Goal: Task Accomplishment & Management: Complete application form

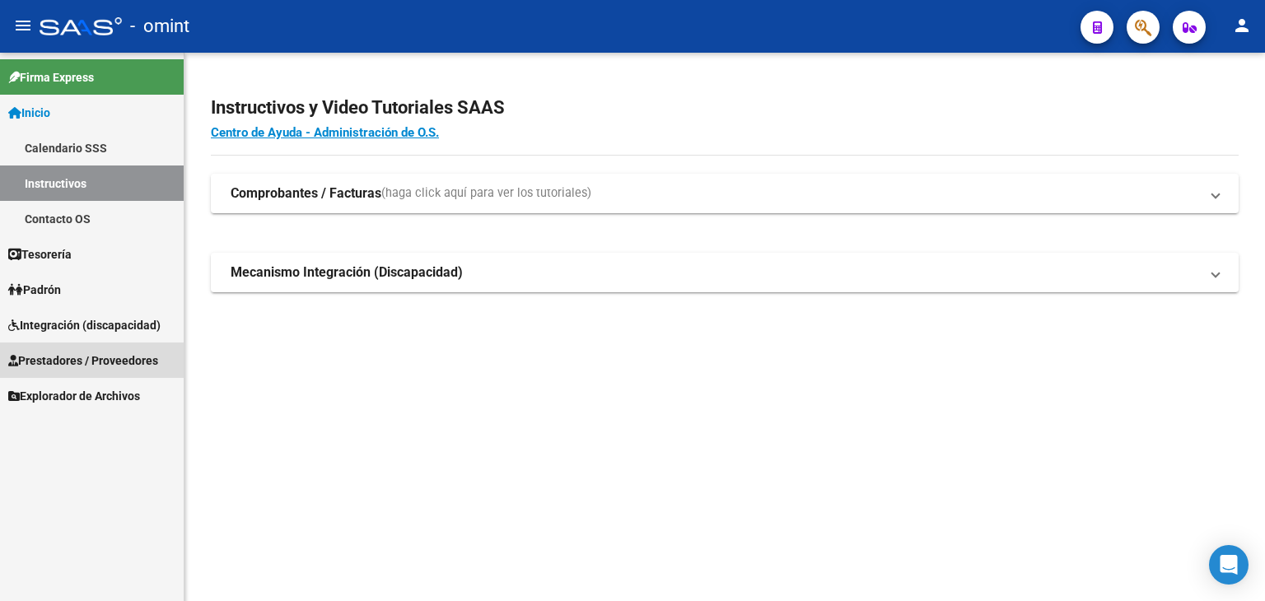
click at [65, 353] on span "Prestadores / Proveedores" at bounding box center [83, 361] width 150 height 18
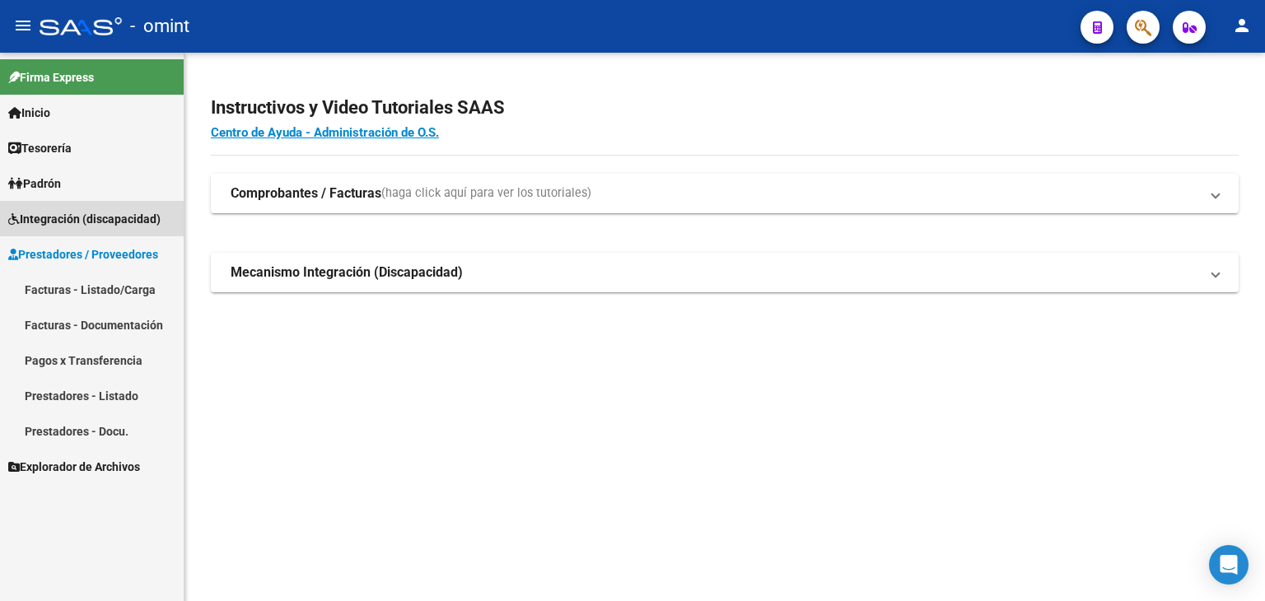
click at [47, 215] on span "Integración (discapacidad)" at bounding box center [84, 219] width 152 height 18
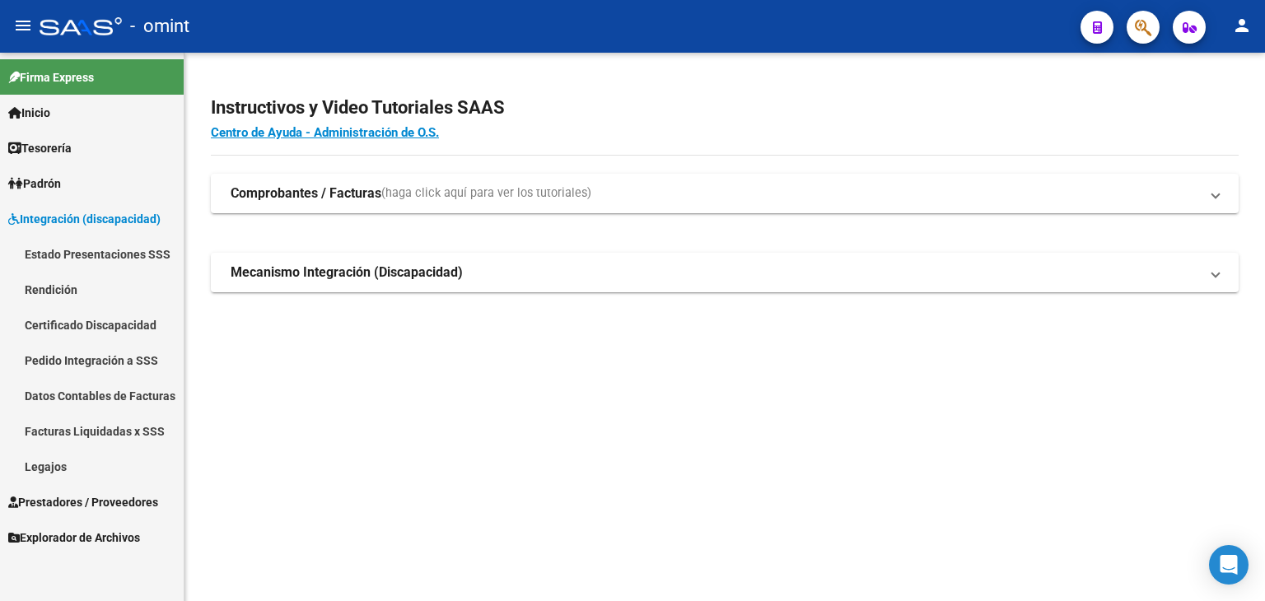
drag, startPoint x: 55, startPoint y: 461, endPoint x: 109, endPoint y: 436, distance: 59.3
click at [55, 462] on link "Legajos" at bounding box center [92, 466] width 184 height 35
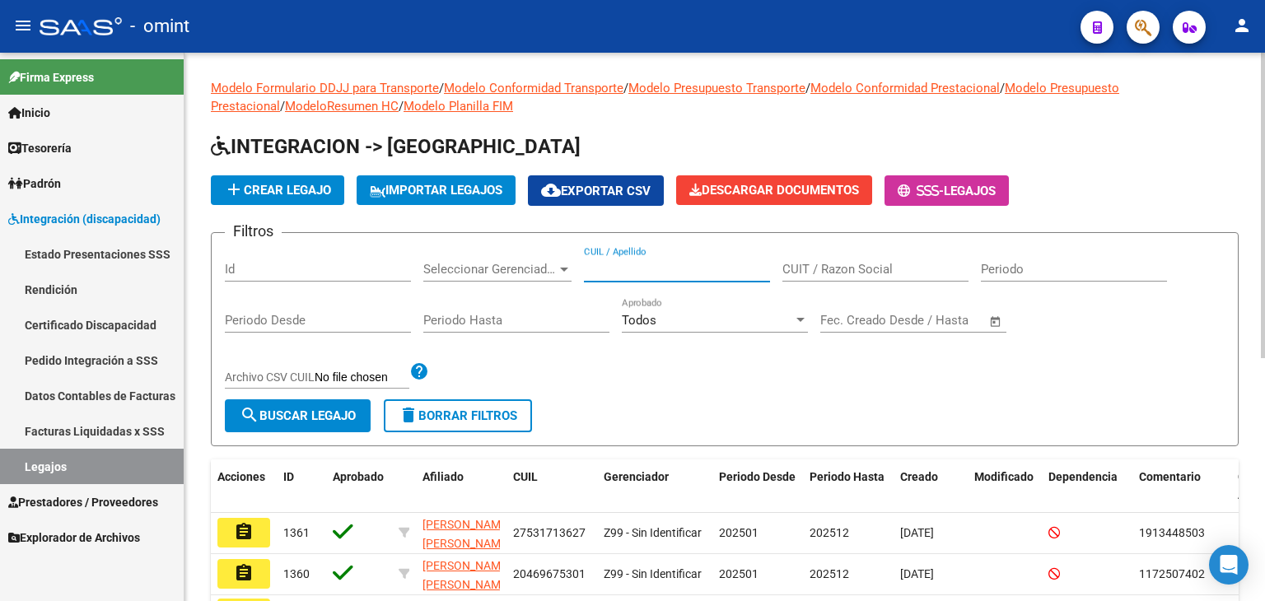
click at [661, 268] on input "CUIL / Apellido" at bounding box center [677, 269] width 186 height 15
paste input "20135290409"
type input "20135290409"
drag, startPoint x: 313, startPoint y: 390, endPoint x: 301, endPoint y: 413, distance: 26.2
click at [313, 389] on div "Filtros Id Seleccionar Gerenciador Seleccionar Gerenciador 20135290409 CUIL / A…" at bounding box center [725, 322] width 1000 height 153
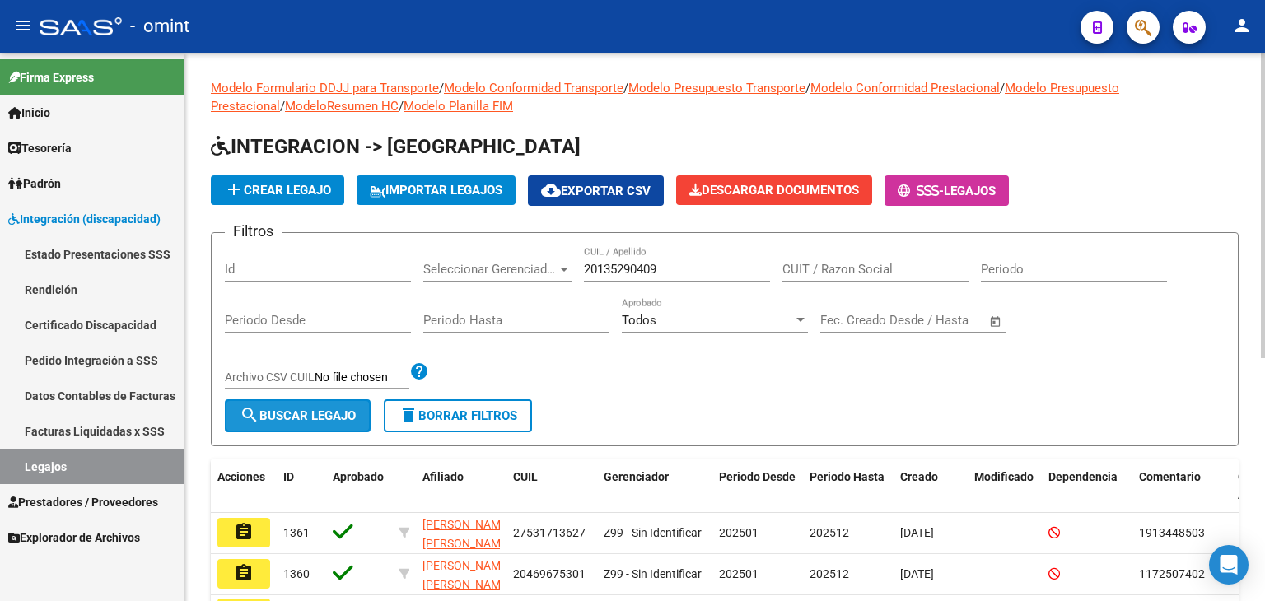
click at [300, 417] on span "search Buscar Legajo" at bounding box center [298, 416] width 116 height 15
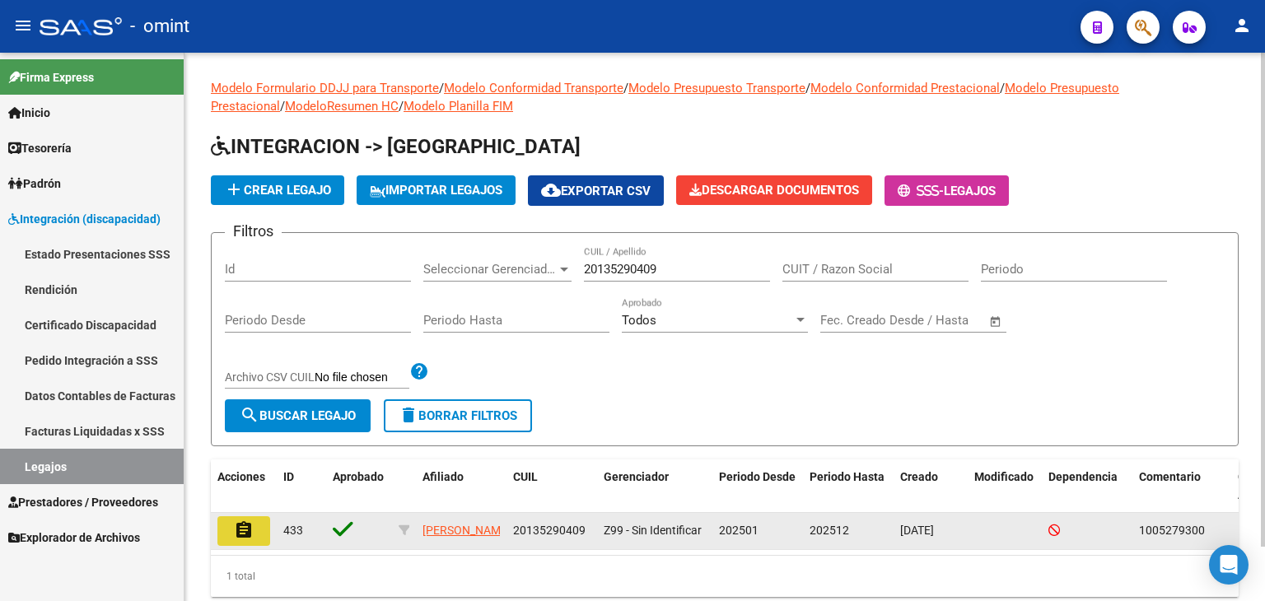
click at [257, 533] on button "assignment" at bounding box center [243, 531] width 53 height 30
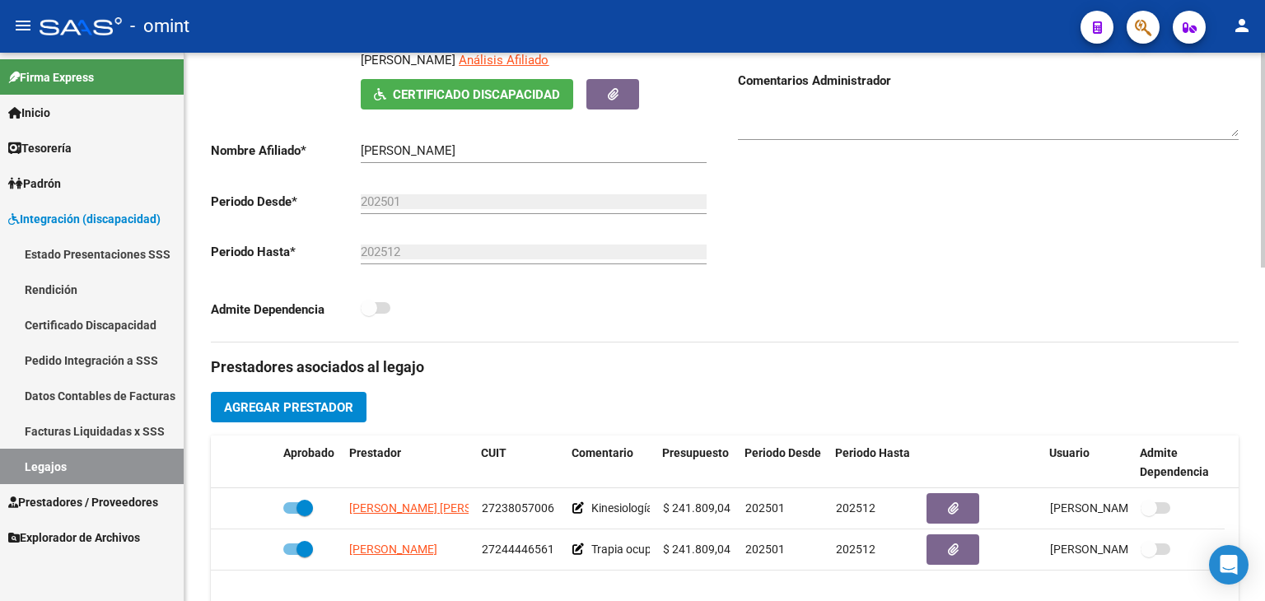
scroll to position [412, 0]
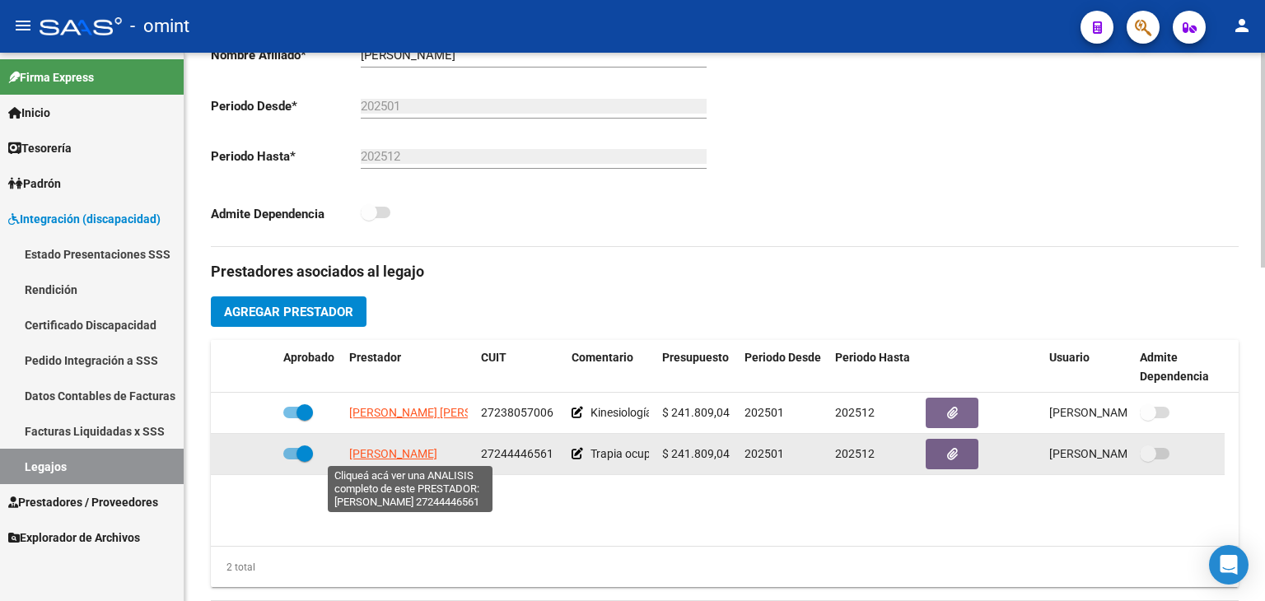
click at [393, 447] on span "SCAFFA [PERSON_NAME] EDIHT" at bounding box center [393, 453] width 88 height 13
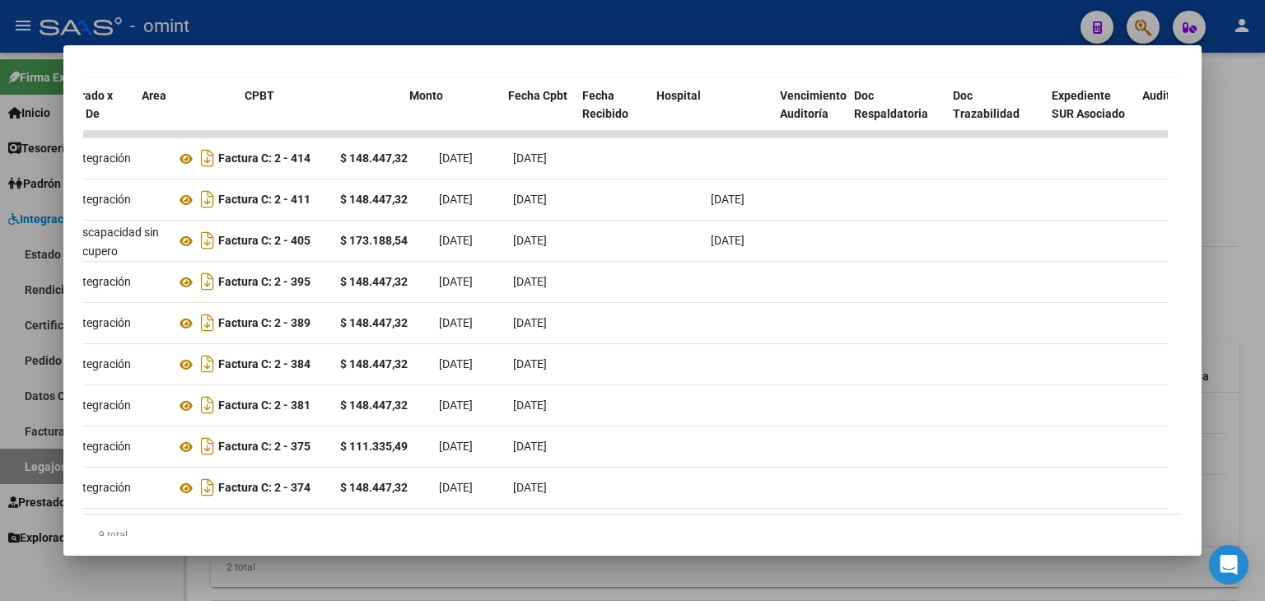
scroll to position [0, 0]
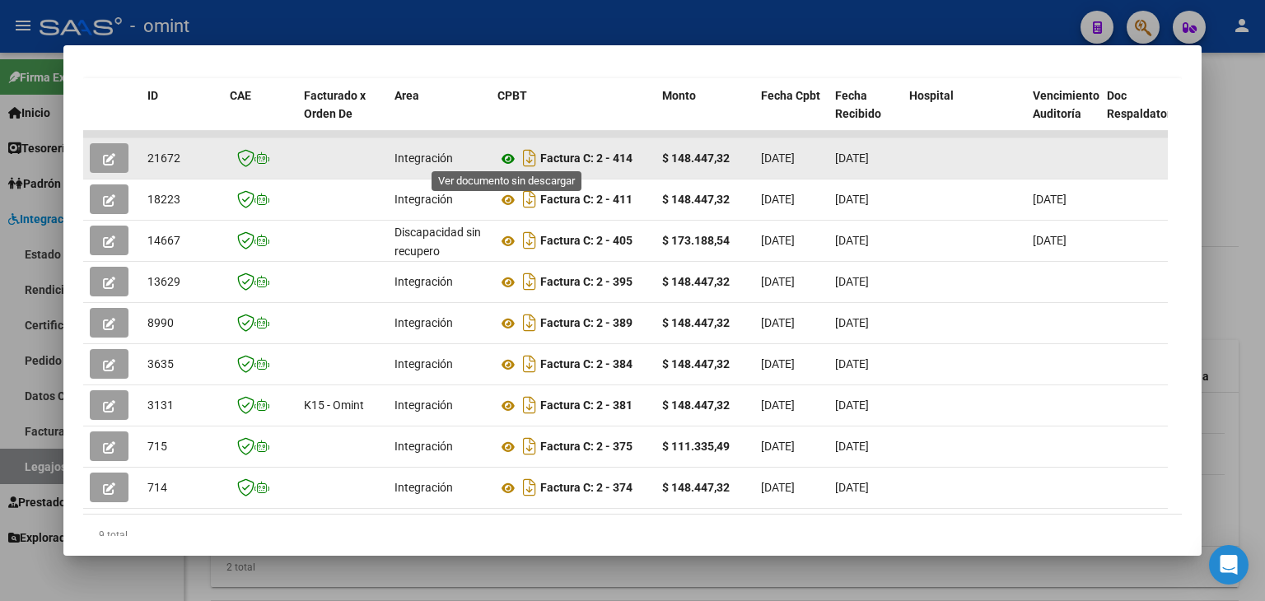
click at [502, 152] on icon at bounding box center [507, 159] width 21 height 20
click at [147, 152] on span "21672" at bounding box center [163, 158] width 33 height 13
click at [149, 152] on span "21672" at bounding box center [163, 158] width 33 height 13
click at [155, 152] on span "21672" at bounding box center [163, 158] width 33 height 13
click at [156, 152] on span "21672" at bounding box center [163, 158] width 33 height 13
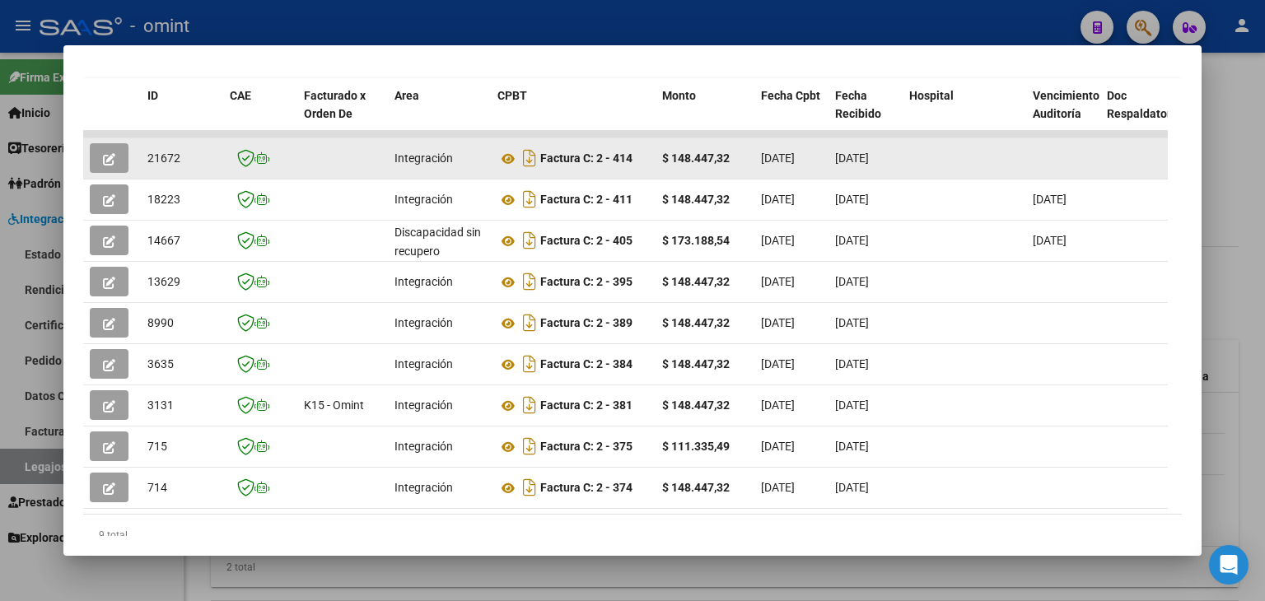
click at [156, 152] on span "21672" at bounding box center [163, 158] width 33 height 13
copy span "21672"
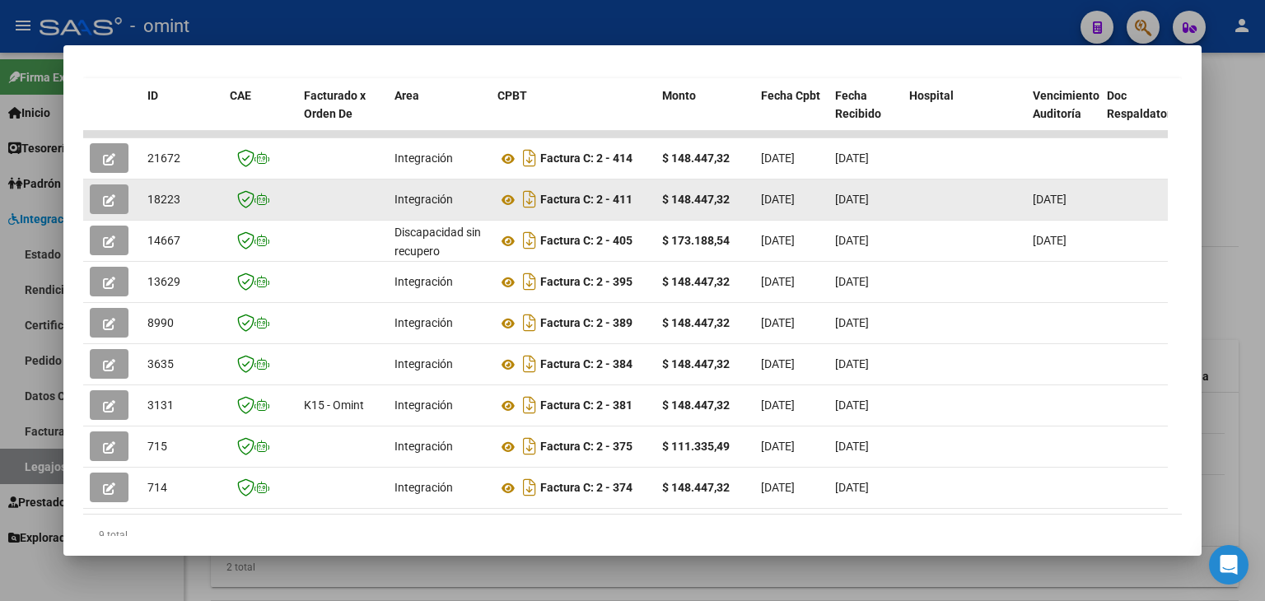
click at [108, 194] on icon "button" at bounding box center [109, 200] width 12 height 12
click at [115, 192] on button "button" at bounding box center [109, 199] width 39 height 30
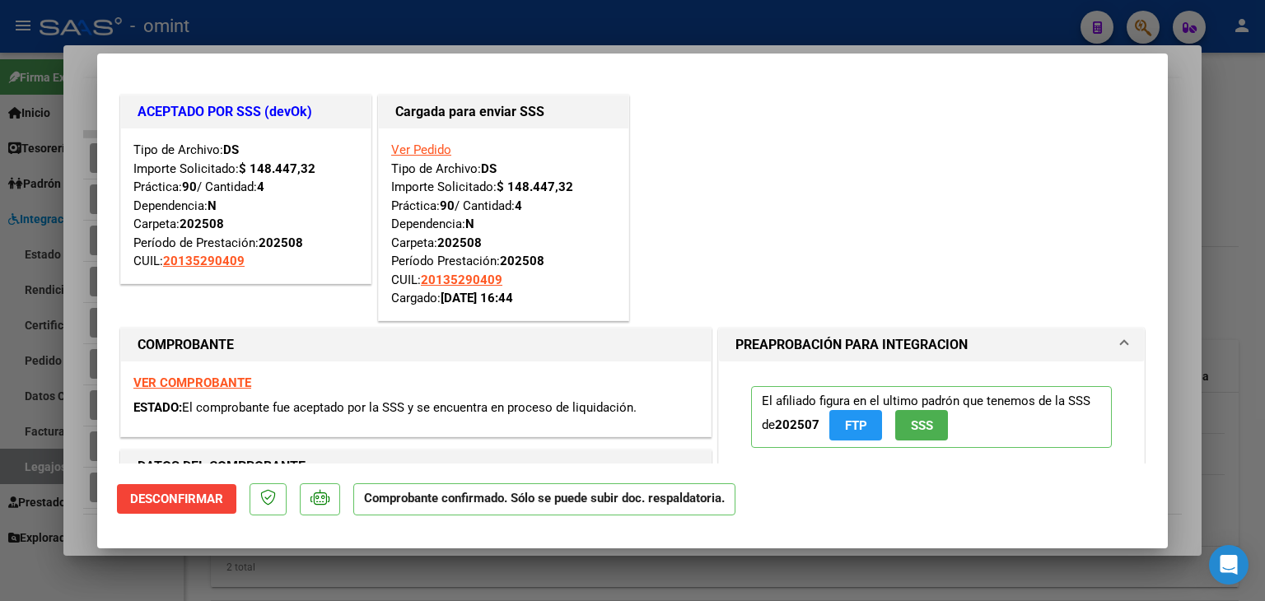
type input "$ 0,00"
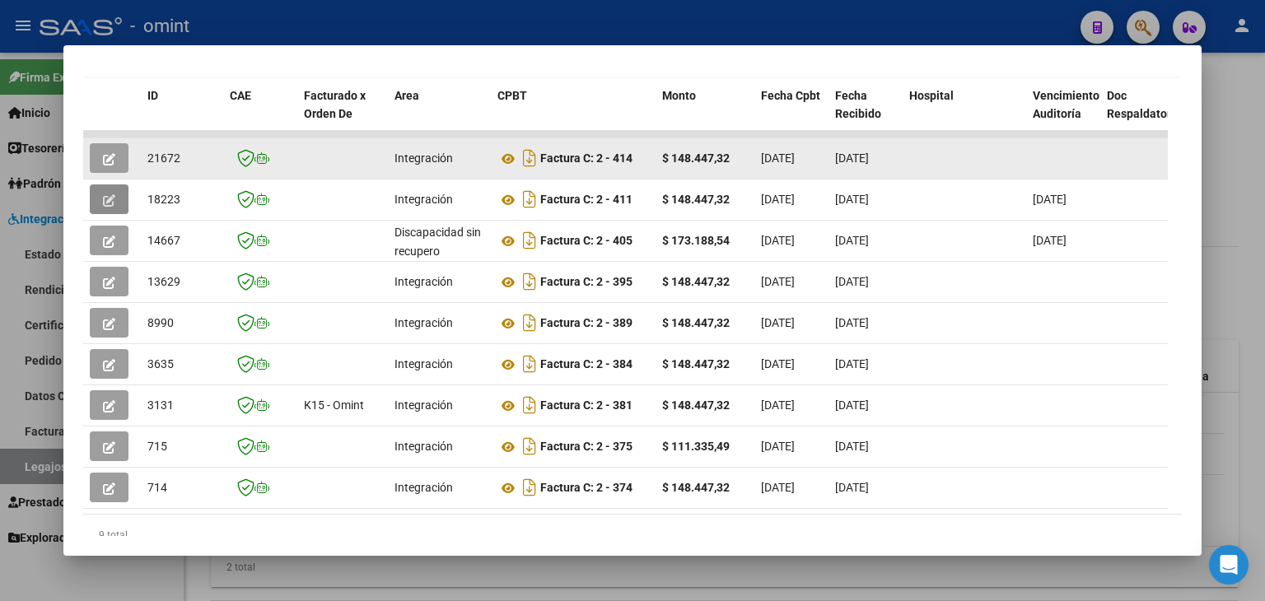
click at [110, 156] on icon "button" at bounding box center [109, 159] width 12 height 12
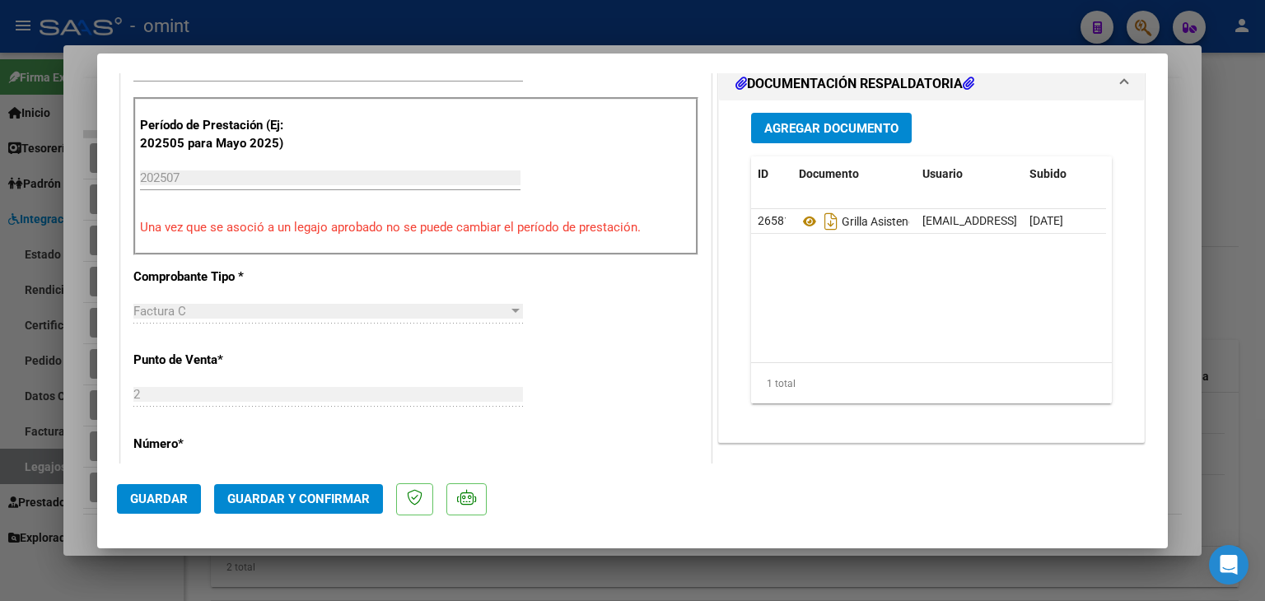
scroll to position [494, 0]
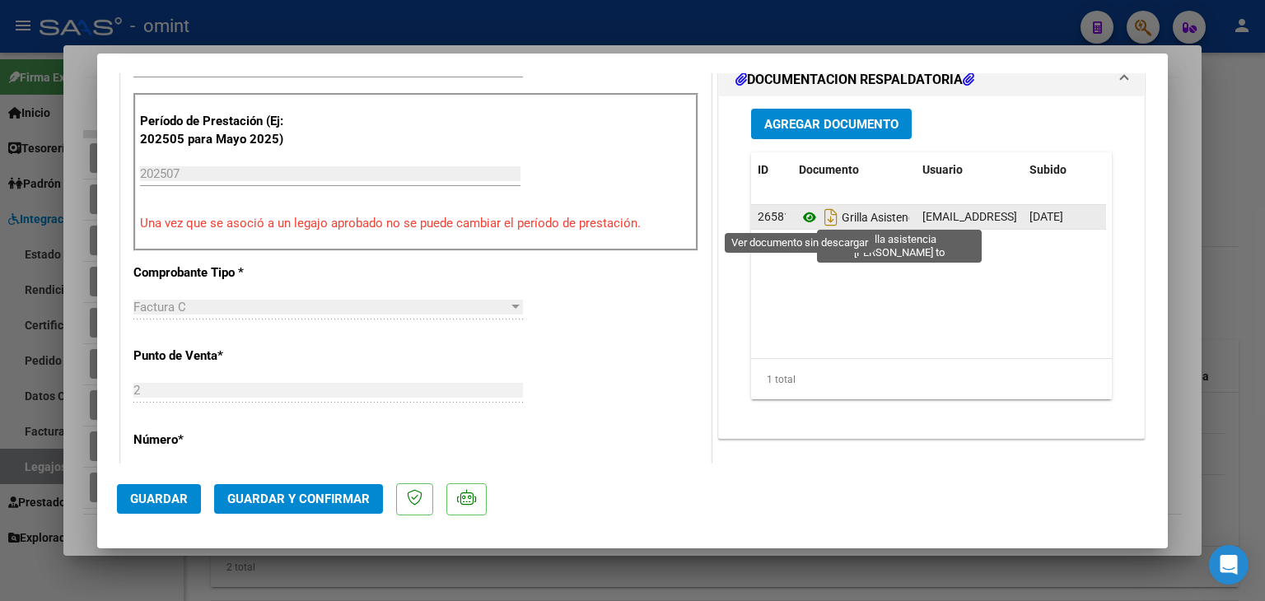
click at [799, 217] on icon at bounding box center [809, 218] width 21 height 20
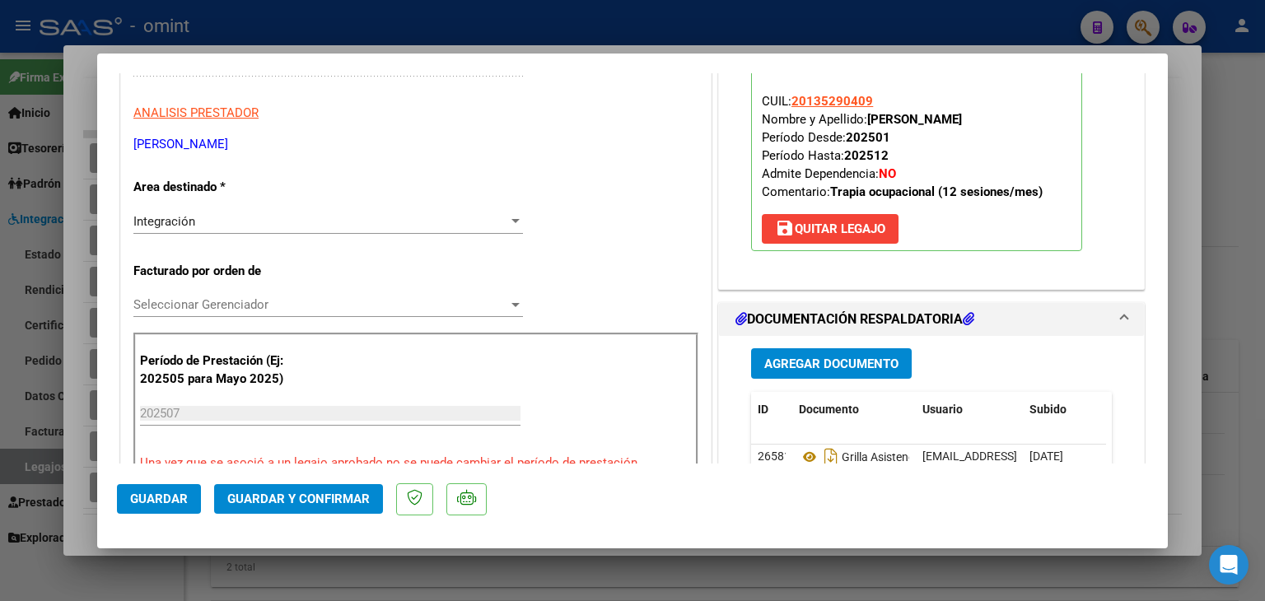
scroll to position [247, 0]
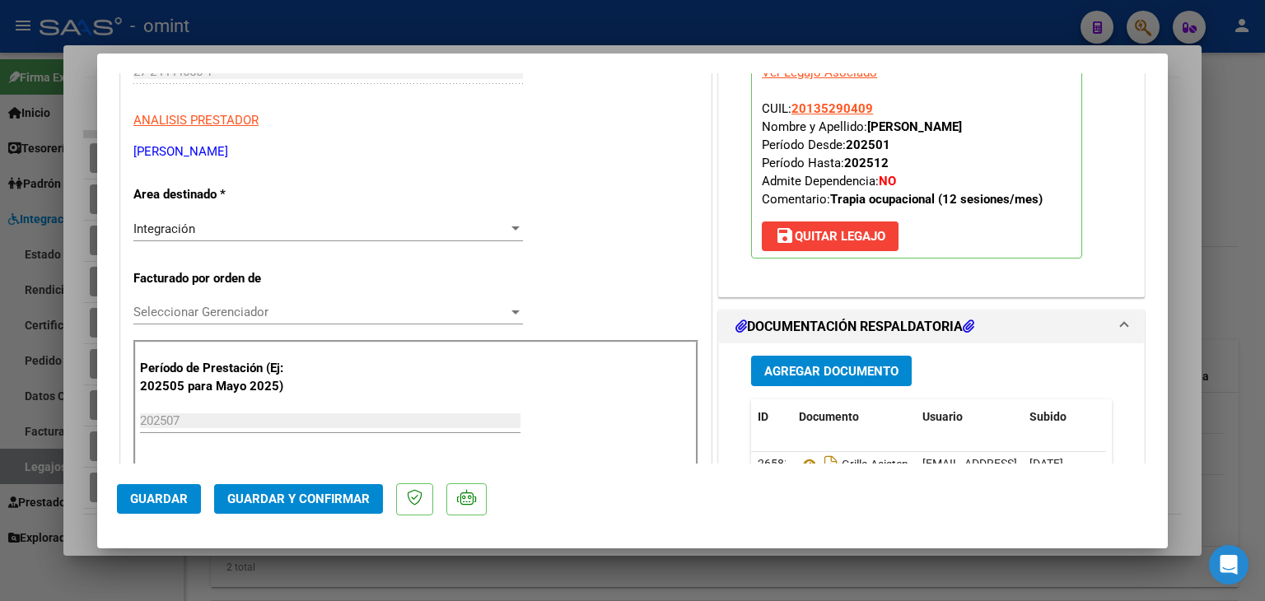
click at [208, 306] on span "Seleccionar Gerenciador" at bounding box center [320, 312] width 375 height 15
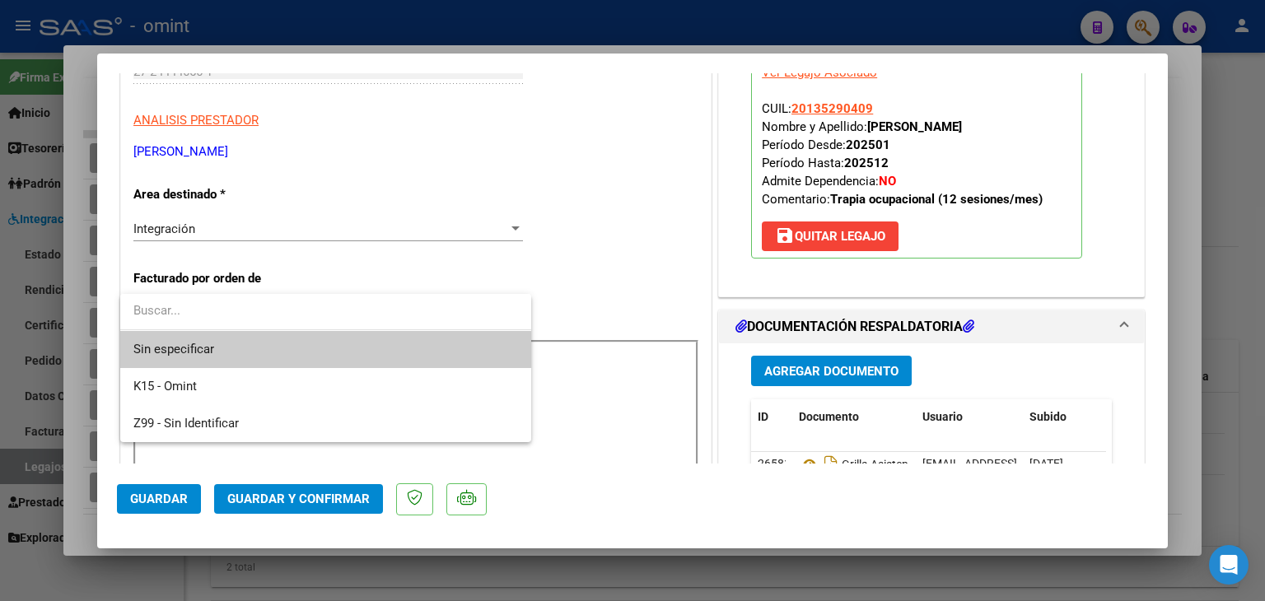
click at [194, 352] on span "Sin especificar" at bounding box center [325, 349] width 385 height 37
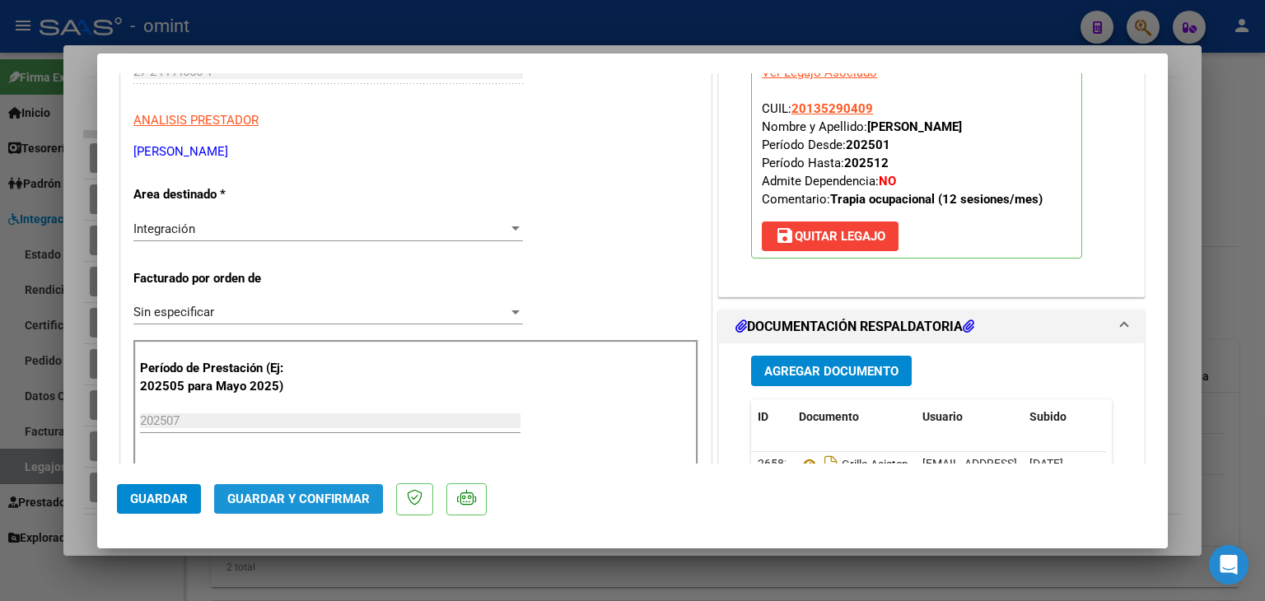
click at [253, 497] on span "Guardar y Confirmar" at bounding box center [298, 499] width 142 height 15
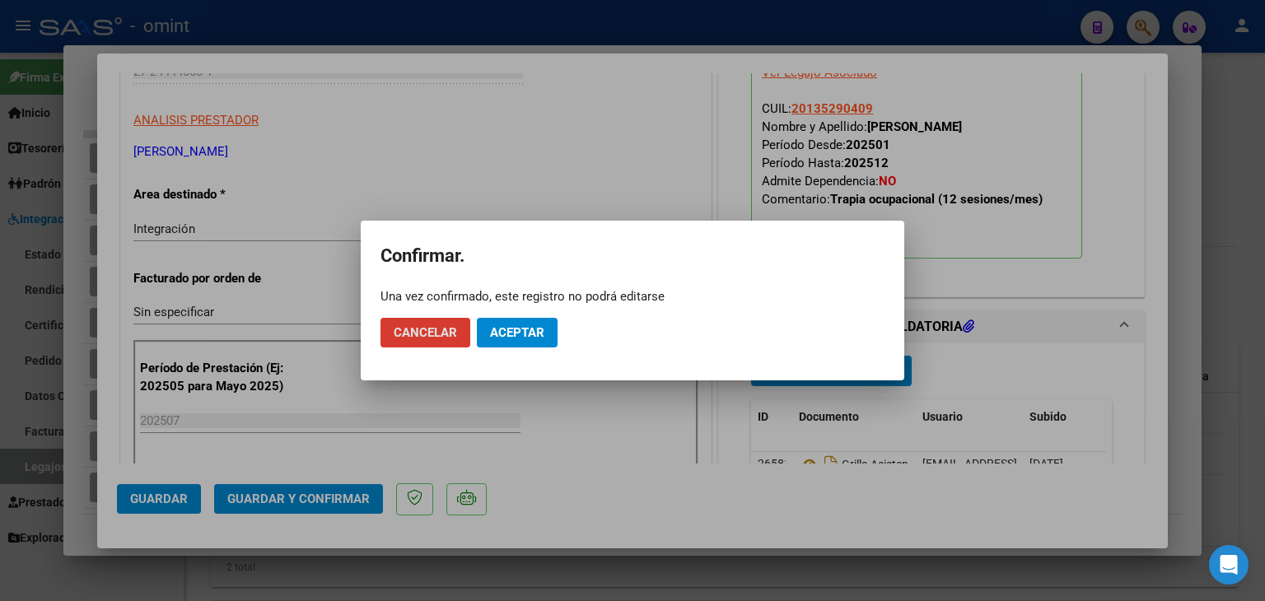
click at [508, 332] on span "Aceptar" at bounding box center [517, 332] width 54 height 15
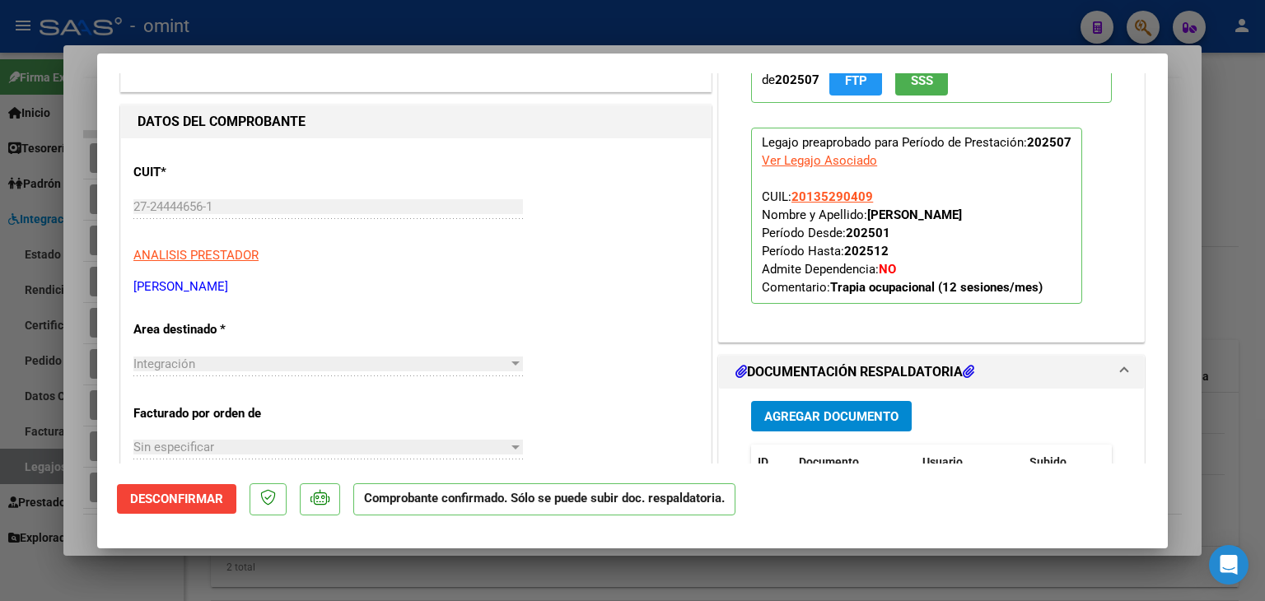
scroll to position [0, 0]
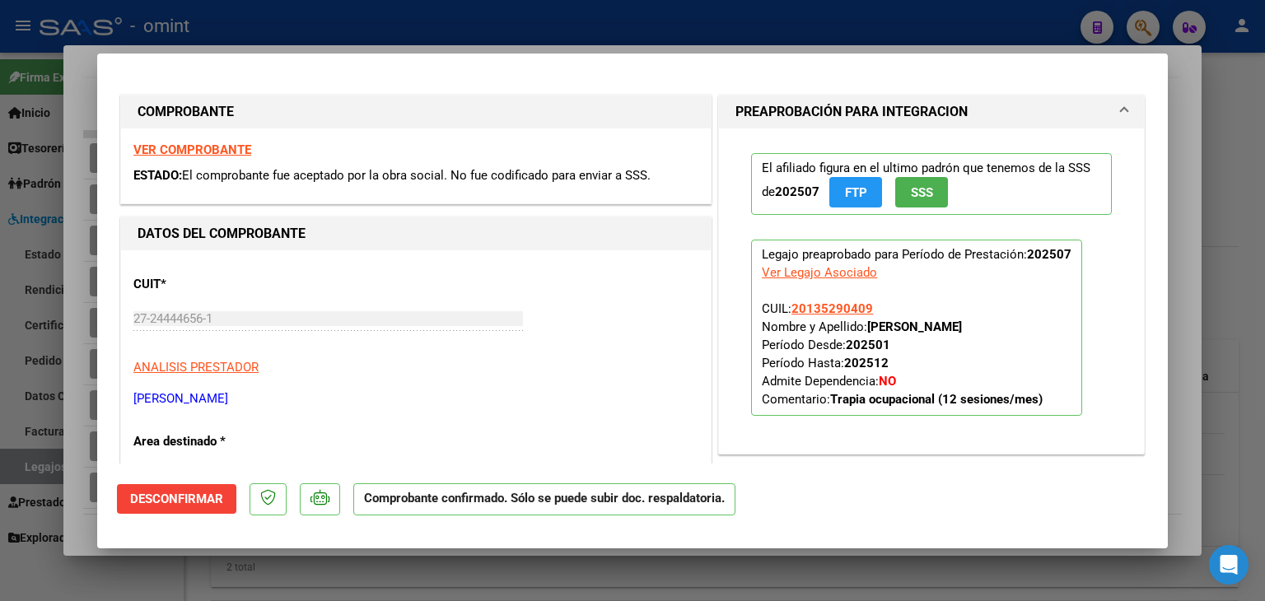
type input "$ 0,00"
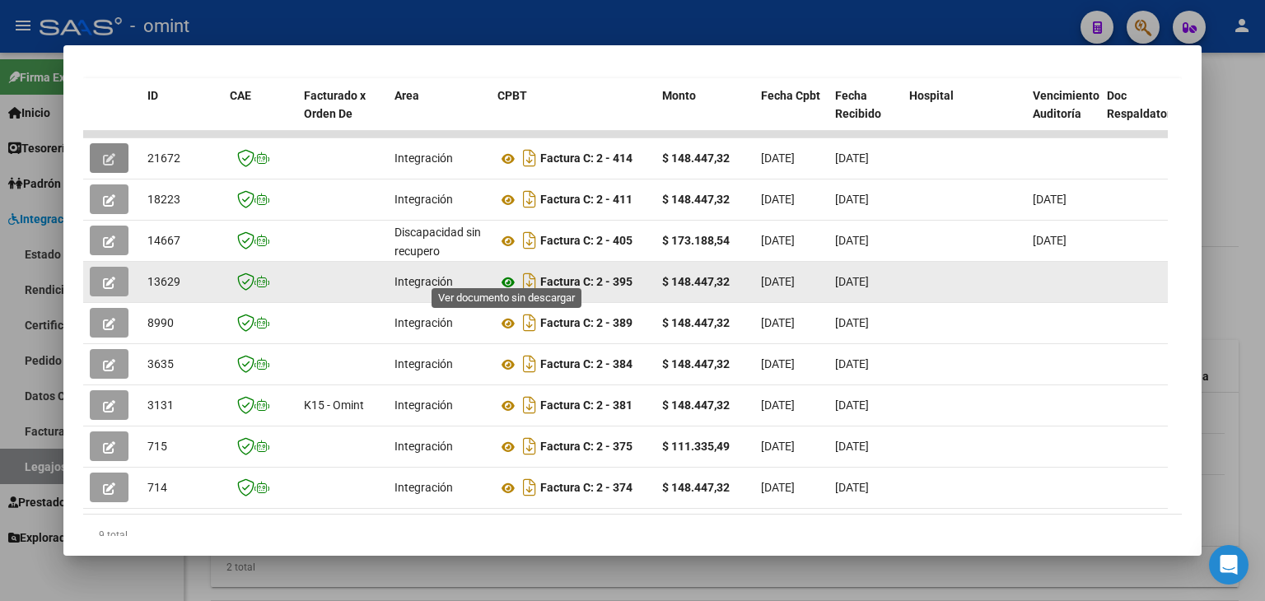
click at [508, 273] on icon at bounding box center [507, 283] width 21 height 20
click at [107, 277] on icon "button" at bounding box center [109, 283] width 12 height 12
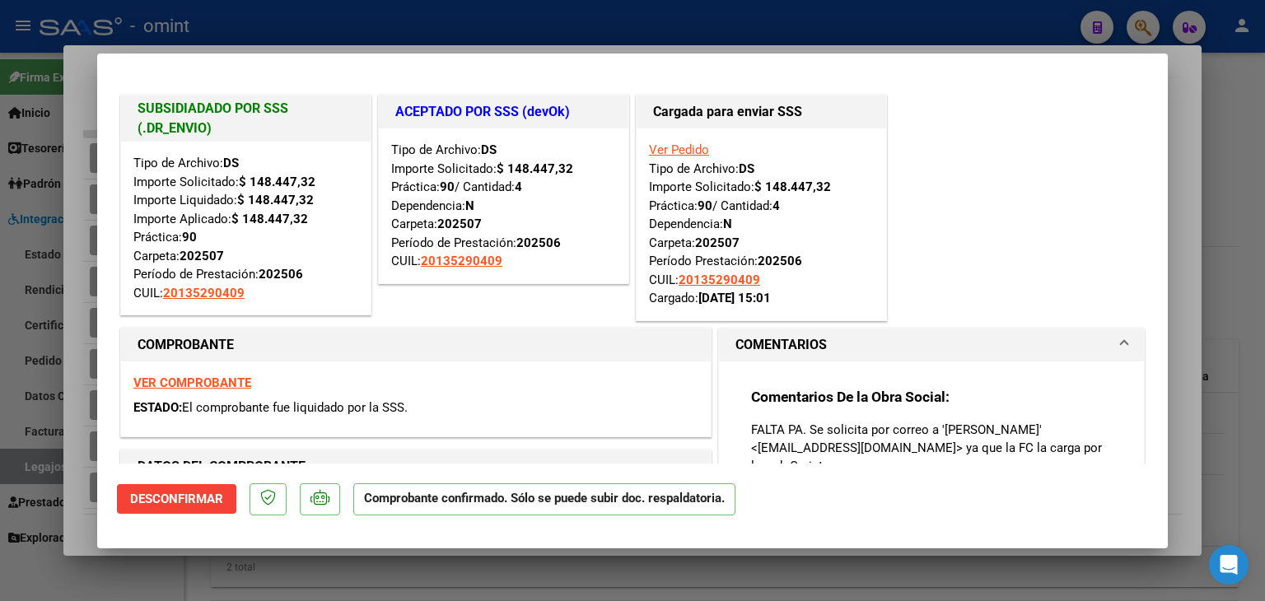
type input "$ 0,00"
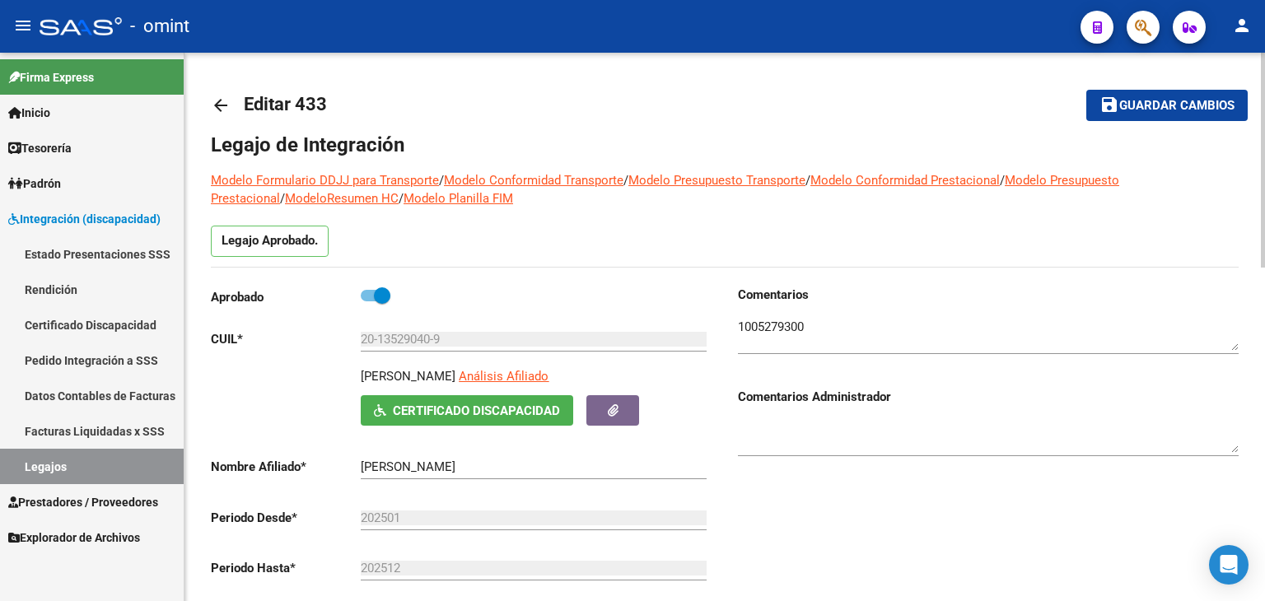
drag, startPoint x: 1156, startPoint y: 106, endPoint x: 1128, endPoint y: 124, distance: 32.9
click at [1163, 109] on span "Guardar cambios" at bounding box center [1176, 106] width 115 height 15
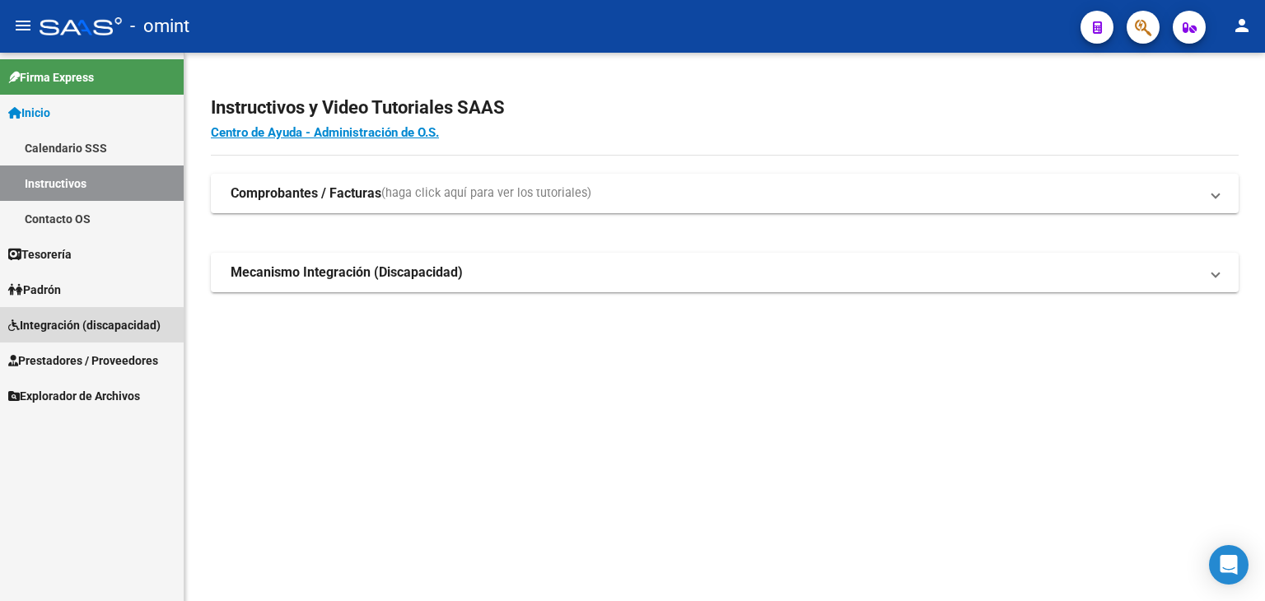
click at [63, 327] on span "Integración (discapacidad)" at bounding box center [84, 325] width 152 height 18
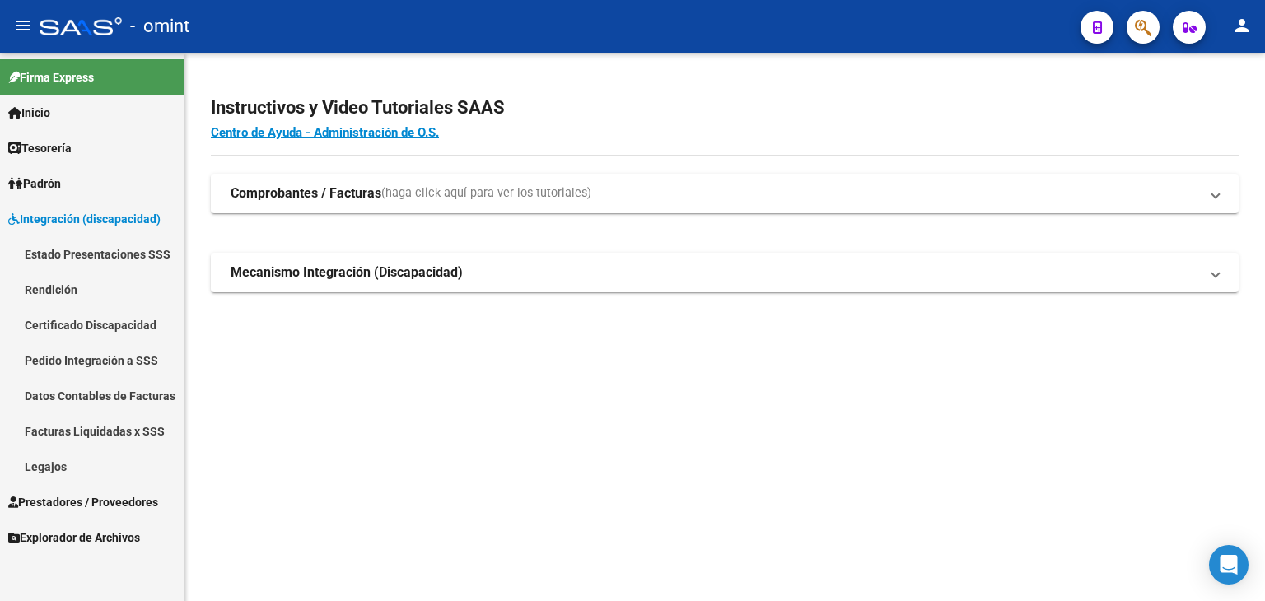
click at [70, 497] on span "Prestadores / Proveedores" at bounding box center [83, 502] width 150 height 18
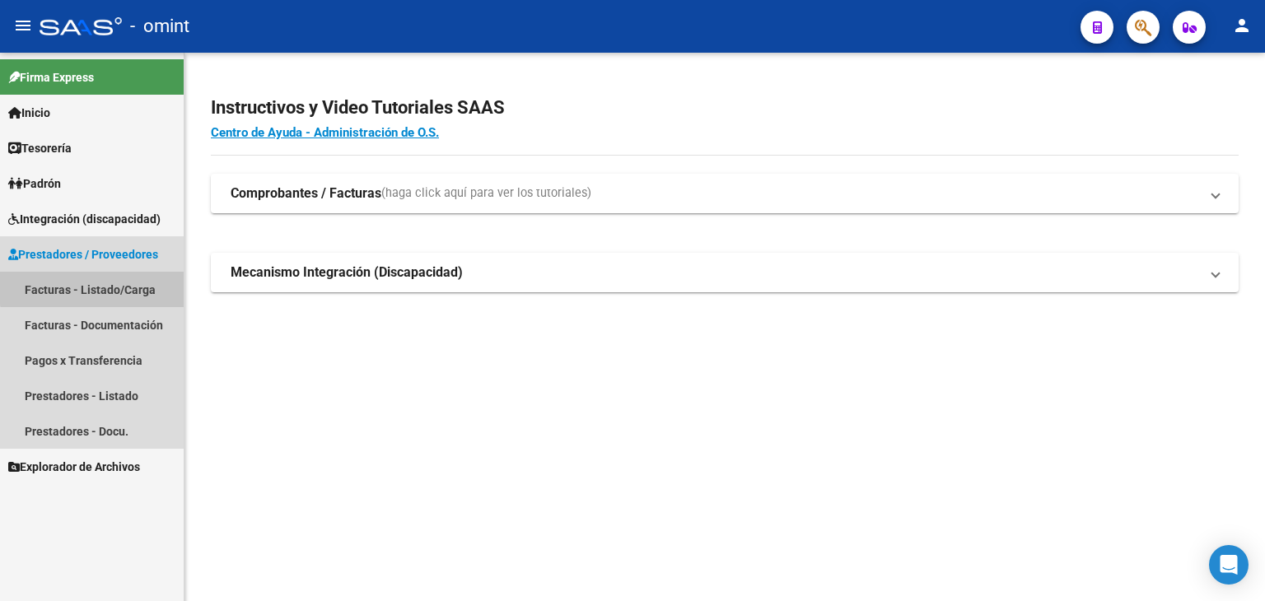
click at [96, 287] on link "Facturas - Listado/Carga" at bounding box center [92, 289] width 184 height 35
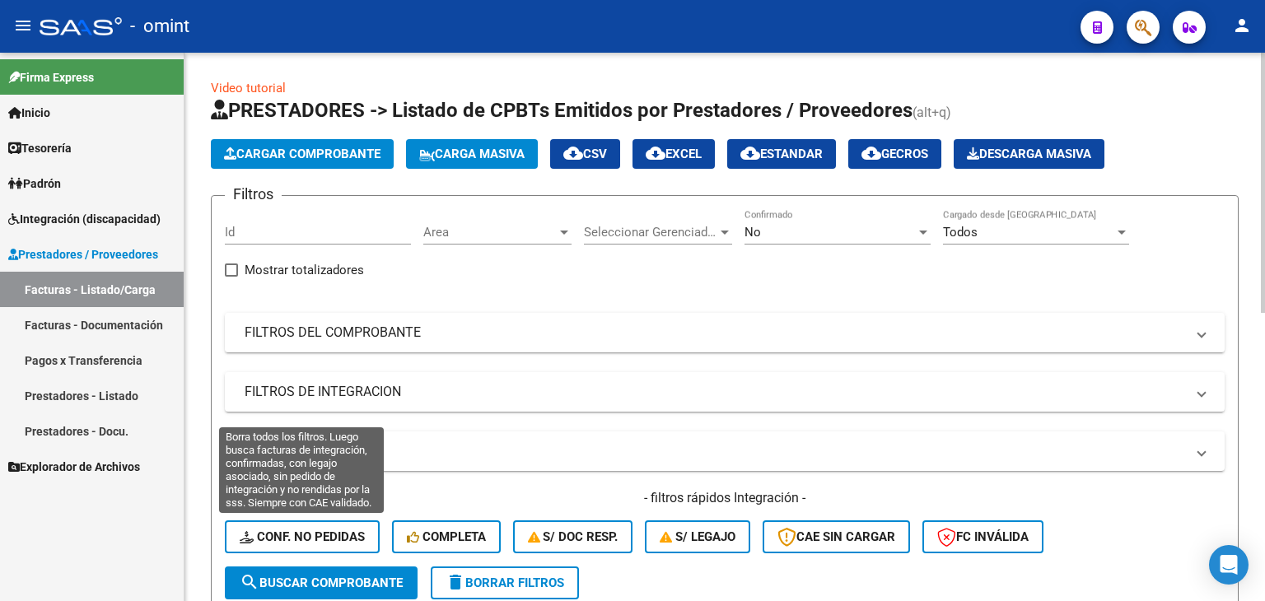
click at [311, 538] on span "Conf. no pedidas" at bounding box center [302, 537] width 125 height 15
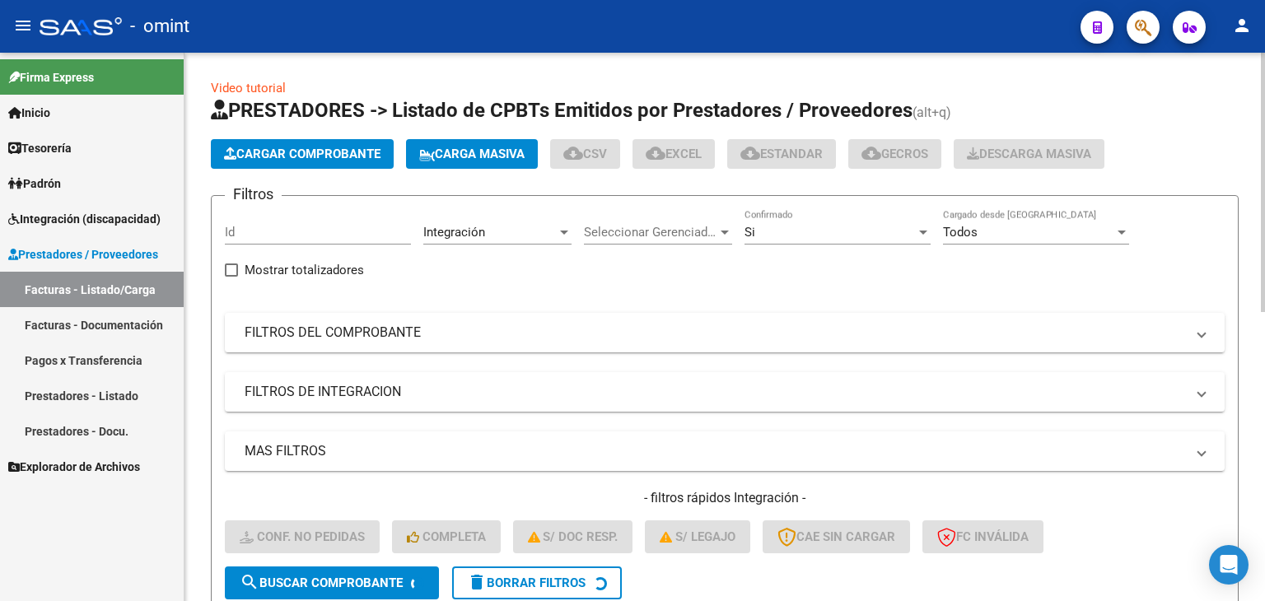
click at [295, 234] on input "Id" at bounding box center [318, 232] width 186 height 15
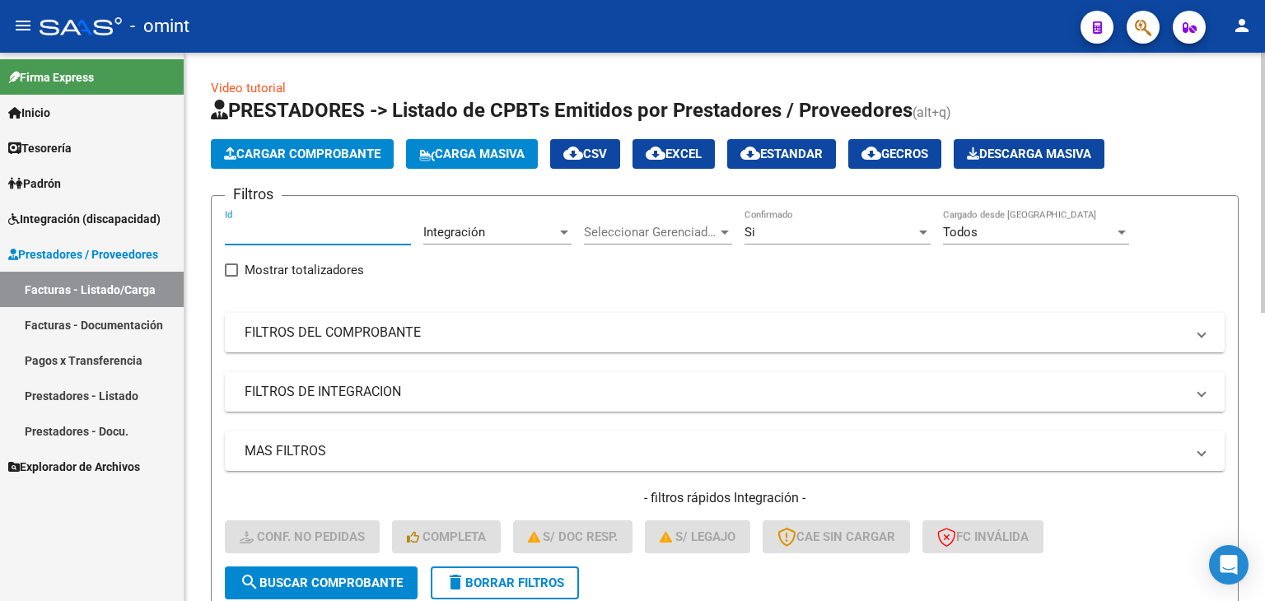
paste input "21672"
type input "21672"
click at [362, 580] on span "search Buscar Comprobante" at bounding box center [321, 583] width 163 height 15
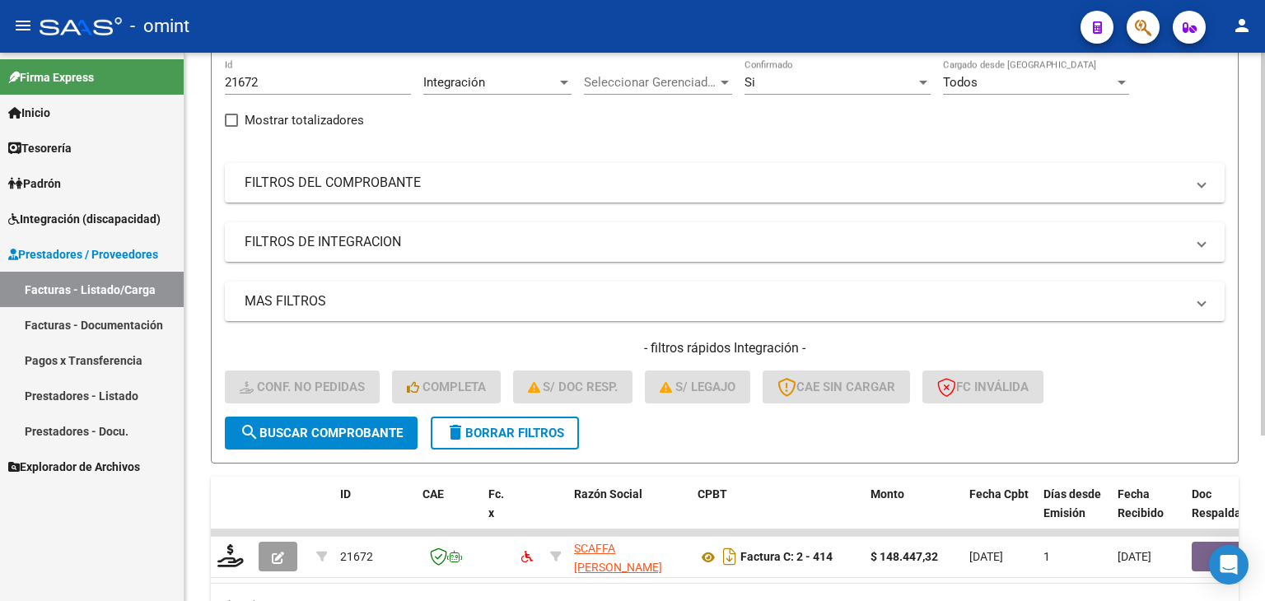
scroll to position [237, 0]
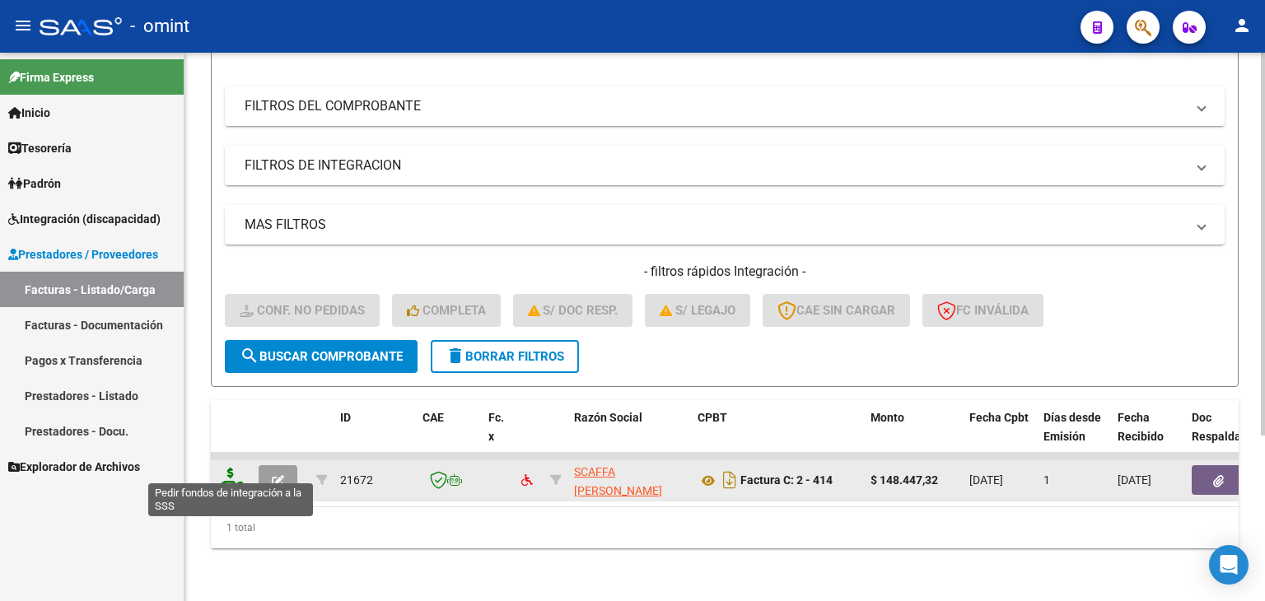
click at [236, 469] on icon at bounding box center [230, 479] width 26 height 23
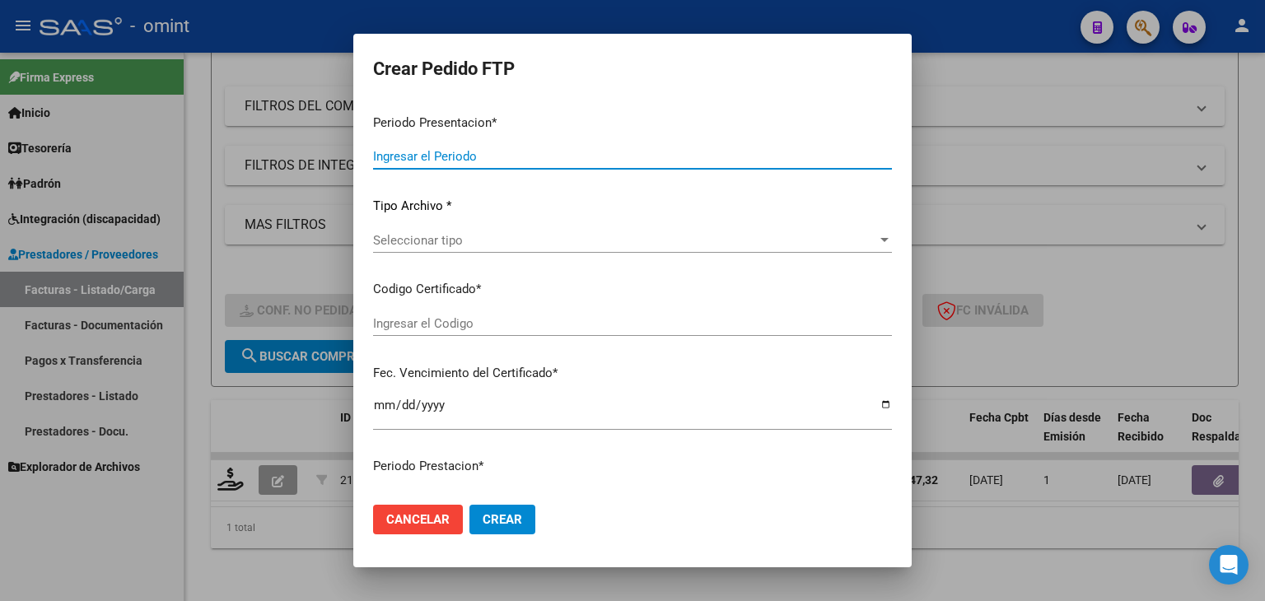
type input "202508"
type input "202507"
type input "$ 148.447,32"
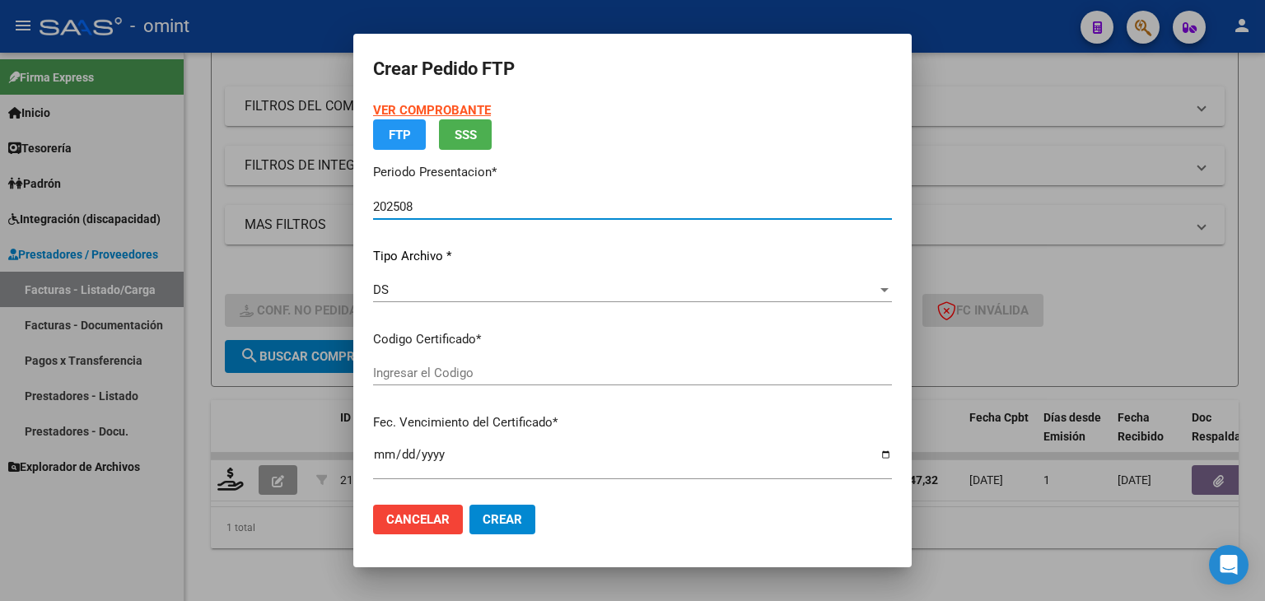
type input "5287514707"
type input "[DATE]"
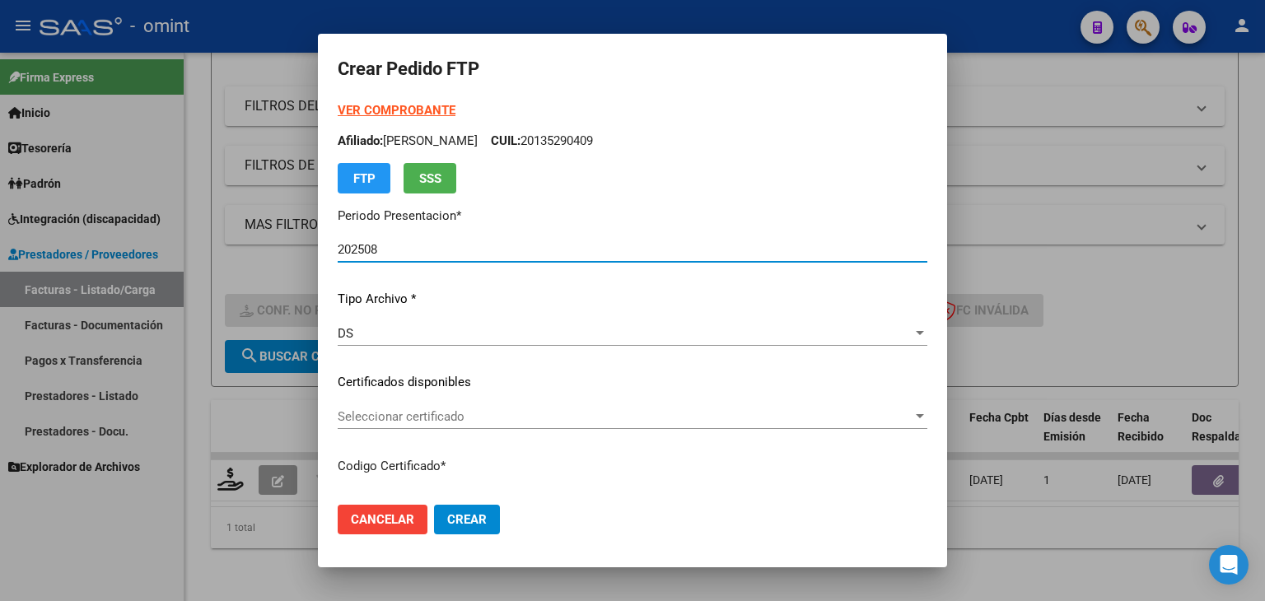
click at [432, 406] on div "Seleccionar certificado Seleccionar certificado" at bounding box center [633, 416] width 590 height 25
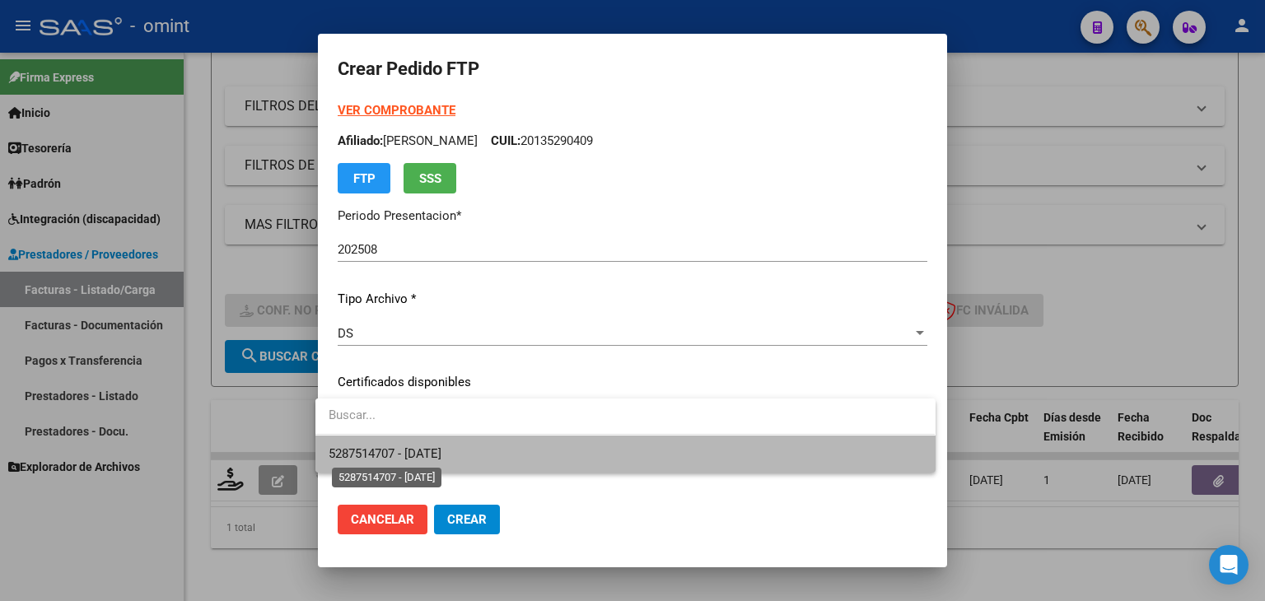
click at [441, 446] on span "5287514707 - [DATE]" at bounding box center [385, 453] width 113 height 15
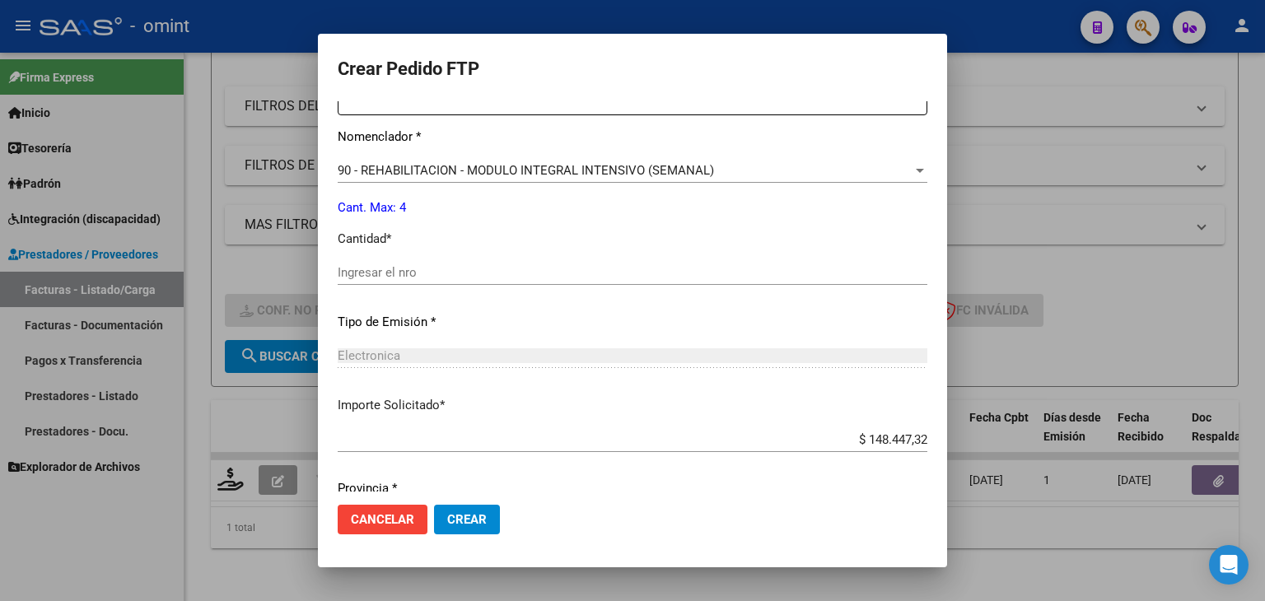
scroll to position [659, 0]
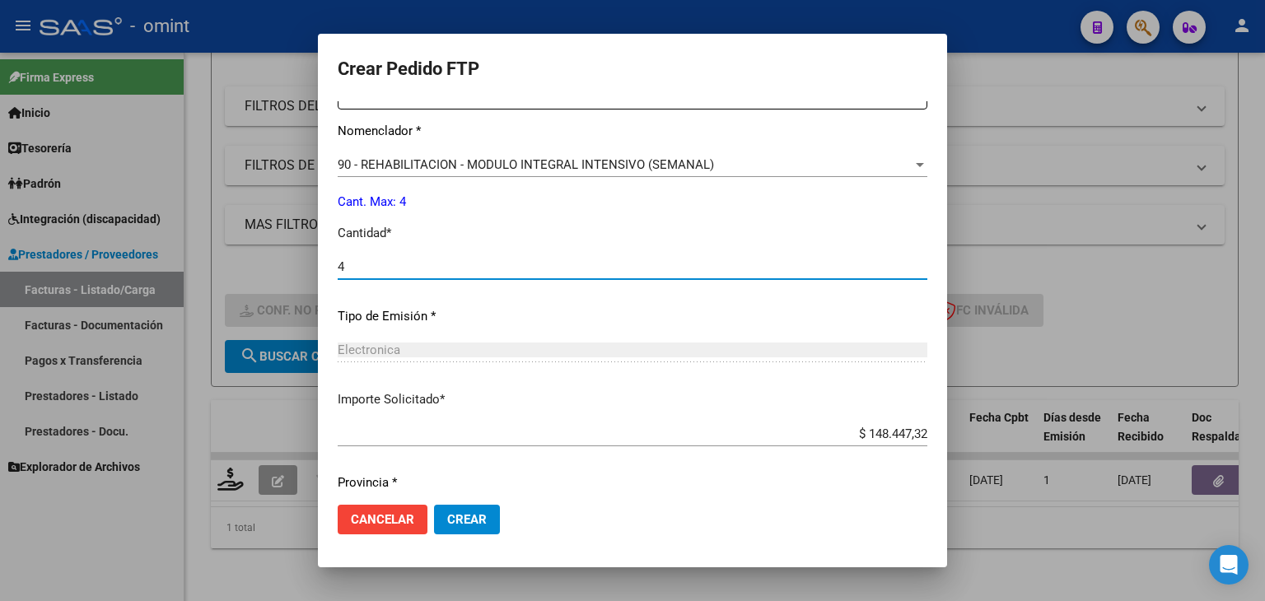
drag, startPoint x: 360, startPoint y: 270, endPoint x: 462, endPoint y: 317, distance: 112.4
click at [360, 271] on input "4" at bounding box center [633, 266] width 590 height 15
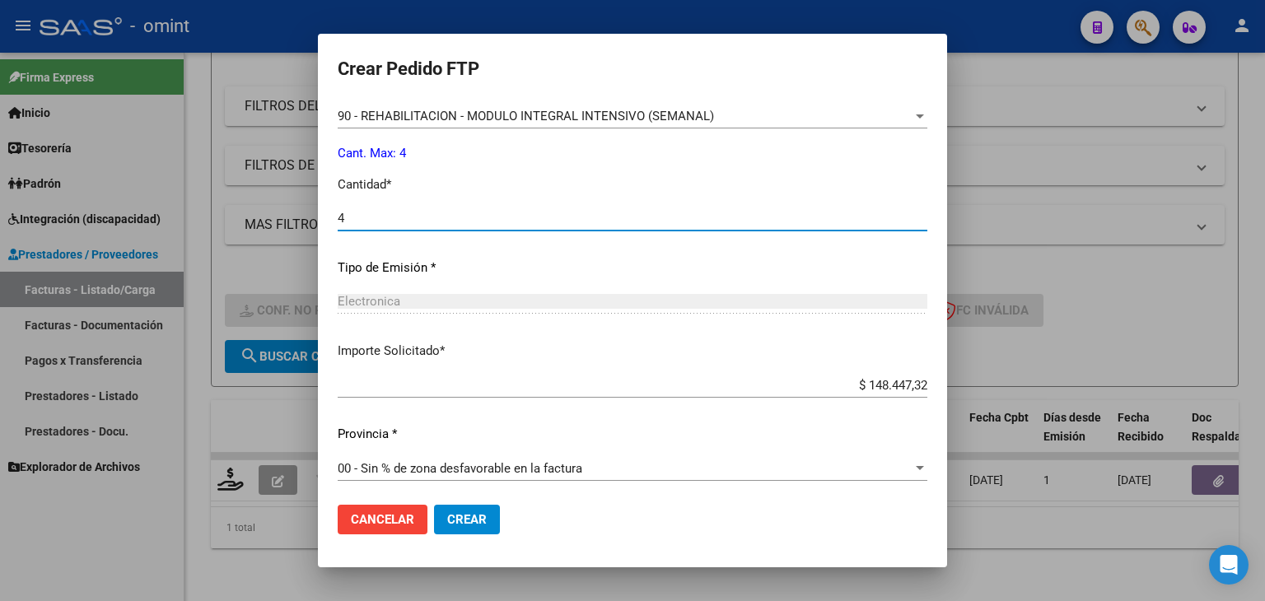
scroll to position [712, 0]
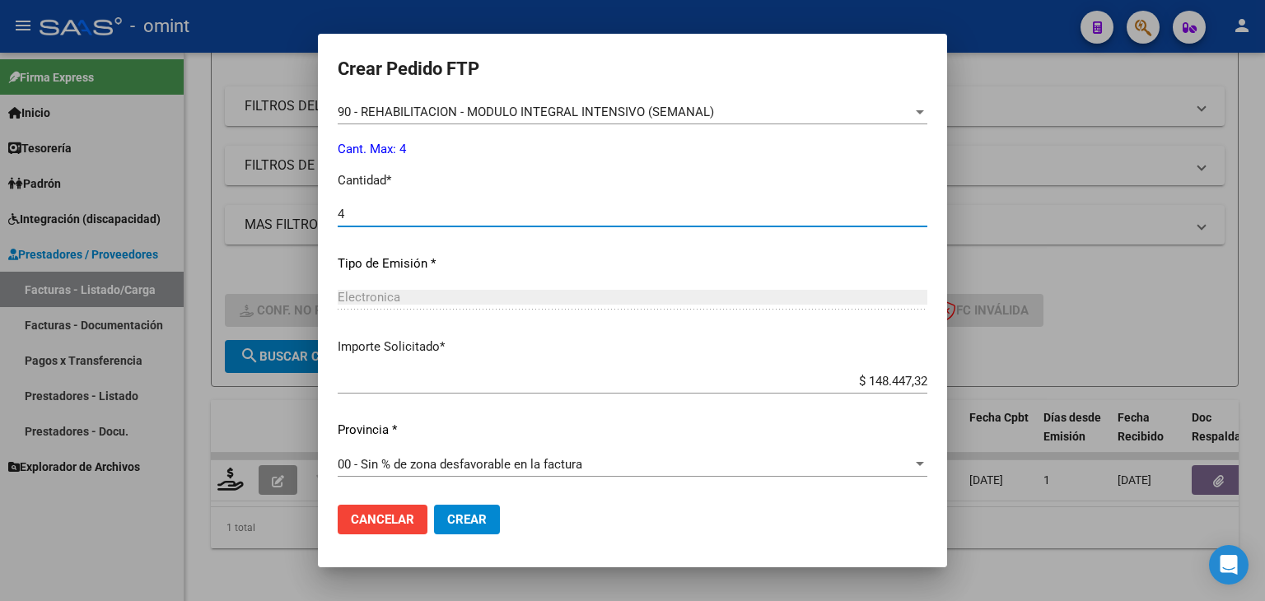
type input "4"
click at [472, 512] on span "Crear" at bounding box center [467, 519] width 40 height 15
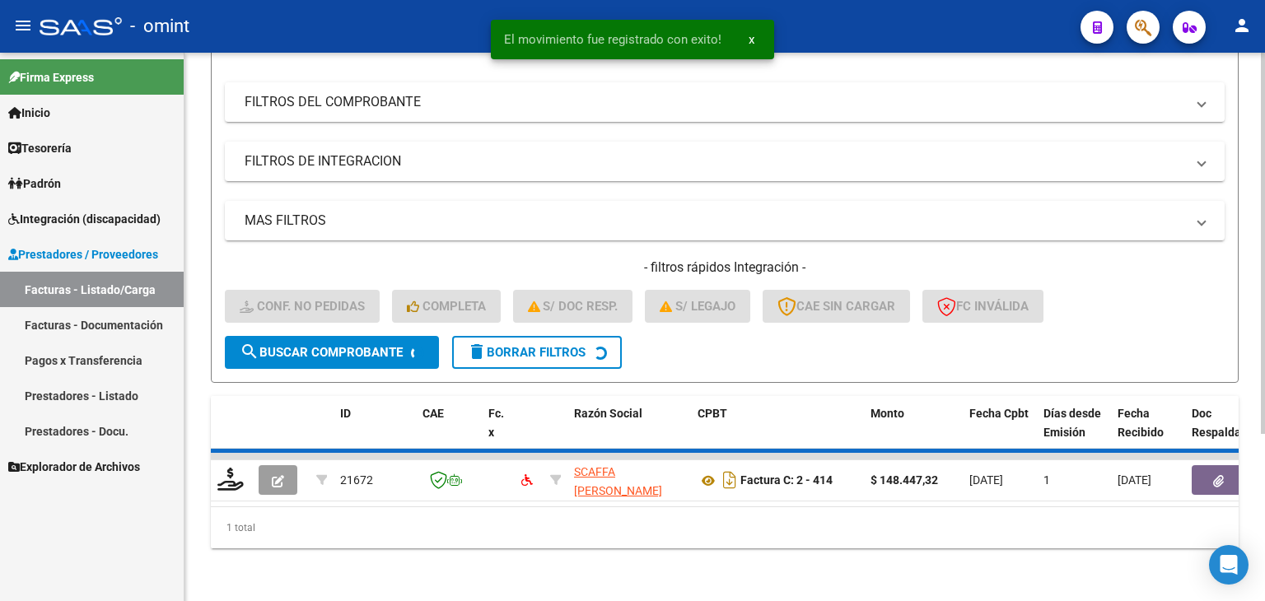
scroll to position [211, 0]
